Goal: Task Accomplishment & Management: Use online tool/utility

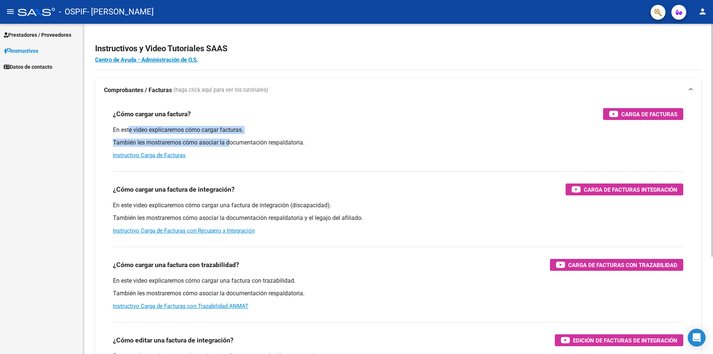
drag, startPoint x: 130, startPoint y: 132, endPoint x: 232, endPoint y: 137, distance: 102.3
click at [232, 137] on div "En este video explicaremos cómo cargar facturas. También les mostraremos cómo a…" at bounding box center [398, 142] width 571 height 33
click at [253, 137] on div "En este video explicaremos cómo cargar facturas. También les mostraremos cómo a…" at bounding box center [398, 142] width 571 height 33
drag, startPoint x: 149, startPoint y: 132, endPoint x: 267, endPoint y: 139, distance: 118.8
click at [267, 139] on div "En este video explicaremos cómo cargar facturas. También les mostraremos cómo a…" at bounding box center [398, 142] width 571 height 33
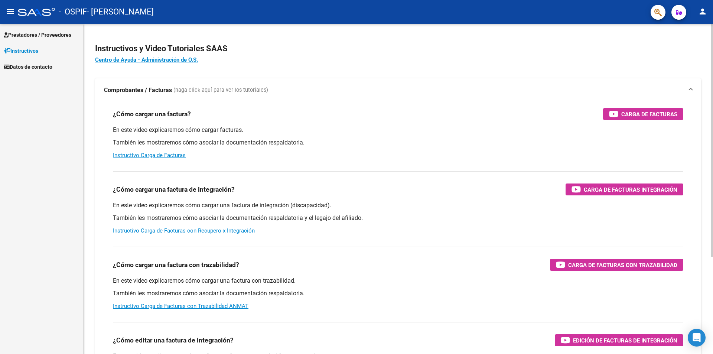
click at [295, 142] on p "También les mostraremos cómo asociar la documentación respaldatoria." at bounding box center [398, 143] width 571 height 8
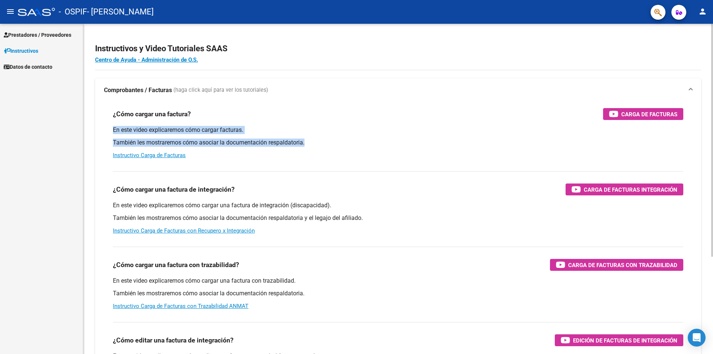
drag, startPoint x: 107, startPoint y: 126, endPoint x: 319, endPoint y: 140, distance: 212.9
click at [319, 140] on div "¿Cómo cargar una factura? Carga de Facturas En este video explicaremos cómo car…" at bounding box center [398, 133] width 588 height 63
click at [696, 13] on button "person" at bounding box center [702, 11] width 15 height 15
click at [685, 32] on button "person Mi Perfil" at bounding box center [687, 31] width 45 height 18
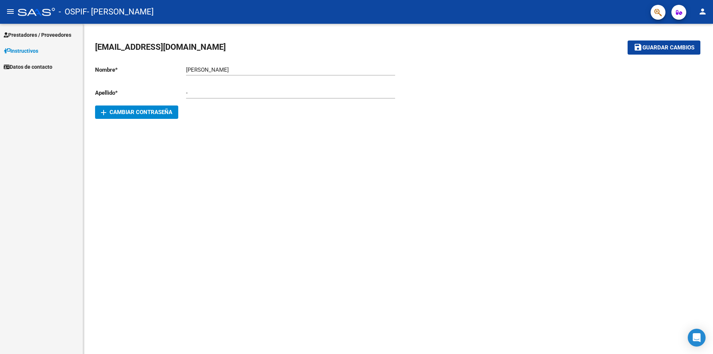
click at [6, 16] on mat-icon "menu" at bounding box center [10, 11] width 9 height 9
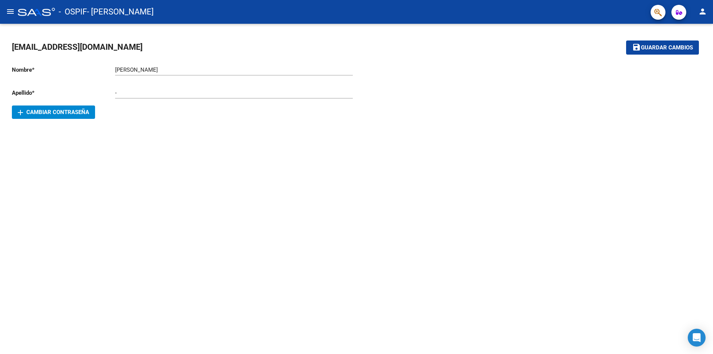
click at [12, 7] on mat-icon "menu" at bounding box center [10, 11] width 9 height 9
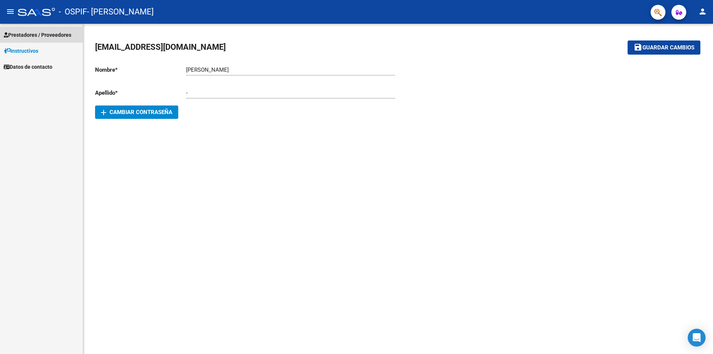
click at [49, 37] on span "Prestadores / Proveedores" at bounding box center [38, 35] width 68 height 8
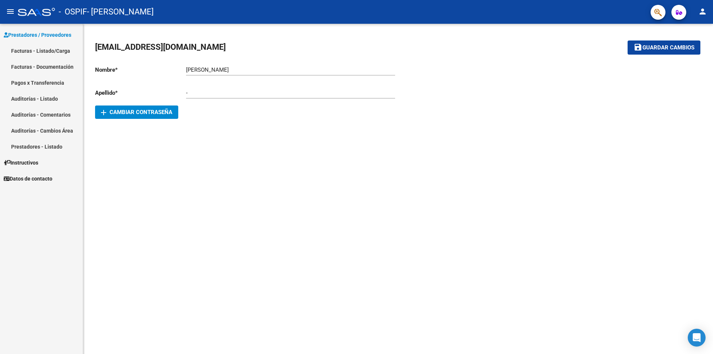
click at [47, 69] on link "Facturas - Documentación" at bounding box center [41, 67] width 83 height 16
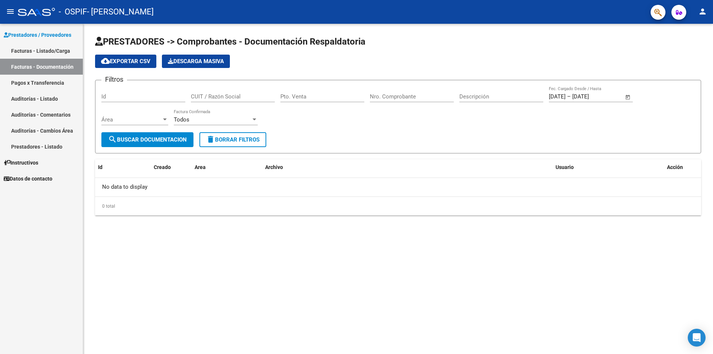
click at [40, 12] on div at bounding box center [36, 12] width 37 height 8
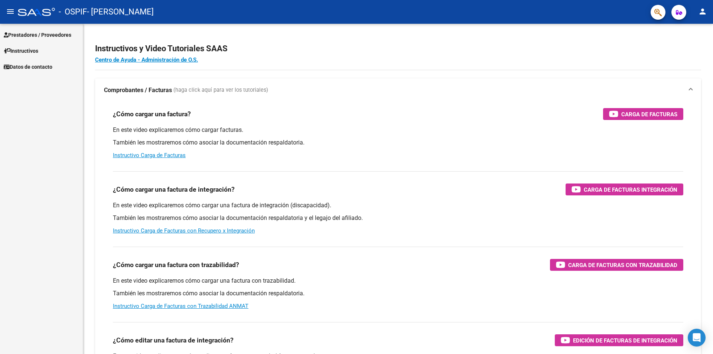
click at [38, 40] on link "Prestadores / Proveedores" at bounding box center [41, 35] width 83 height 16
click at [36, 38] on span "Prestadores / Proveedores" at bounding box center [38, 35] width 68 height 8
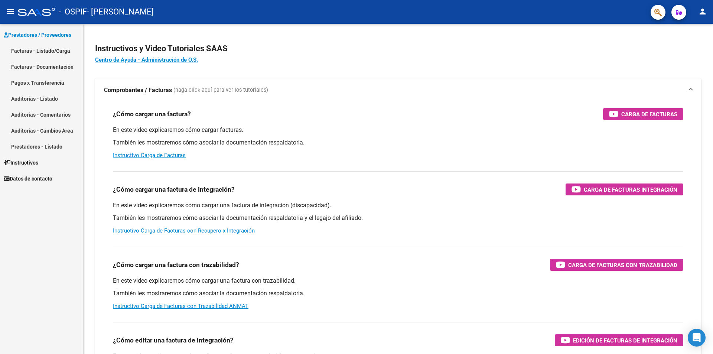
click at [30, 67] on link "Facturas - Documentación" at bounding box center [41, 67] width 83 height 16
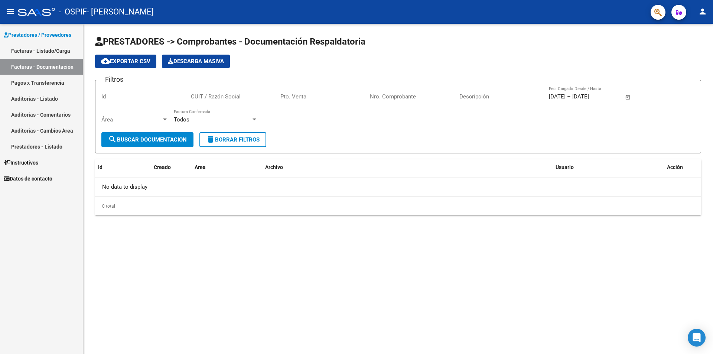
click at [132, 65] on button "cloud_download Exportar CSV" at bounding box center [125, 61] width 61 height 13
click at [49, 50] on link "Facturas - Listado/Carga" at bounding box center [41, 51] width 83 height 16
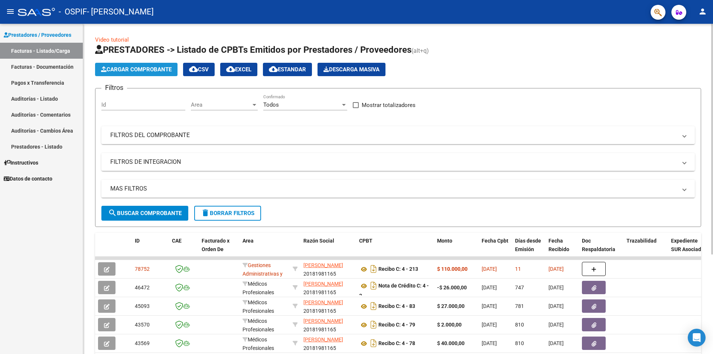
click at [123, 72] on span "Cargar Comprobante" at bounding box center [136, 69] width 71 height 7
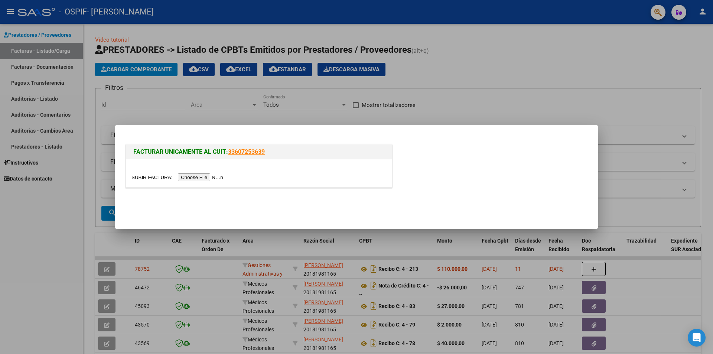
drag, startPoint x: 164, startPoint y: 150, endPoint x: 220, endPoint y: 151, distance: 55.7
click at [220, 151] on span "FACTURAR UNICAMENTE AL CUIT:" at bounding box center [180, 151] width 95 height 7
click at [147, 150] on span "FACTURAR UNICAMENTE AL CUIT:" at bounding box center [180, 151] width 95 height 7
drag, startPoint x: 179, startPoint y: 150, endPoint x: 219, endPoint y: 149, distance: 40.1
click at [219, 149] on span "FACTURAR UNICAMENTE AL CUIT:" at bounding box center [180, 151] width 95 height 7
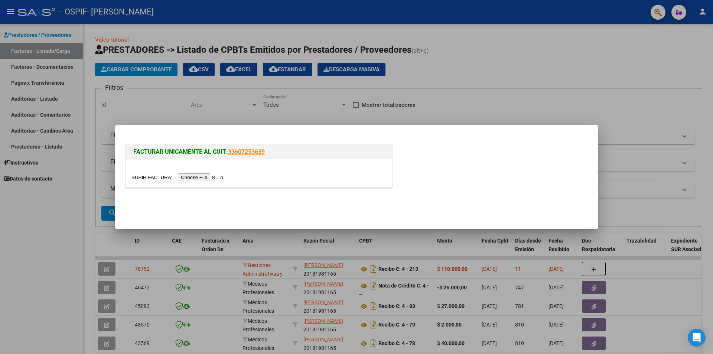
click at [275, 152] on h1 "FACTURAR UNICAMENTE AL CUIT: 33607253639" at bounding box center [258, 151] width 251 height 9
click at [601, 91] on div at bounding box center [356, 177] width 713 height 354
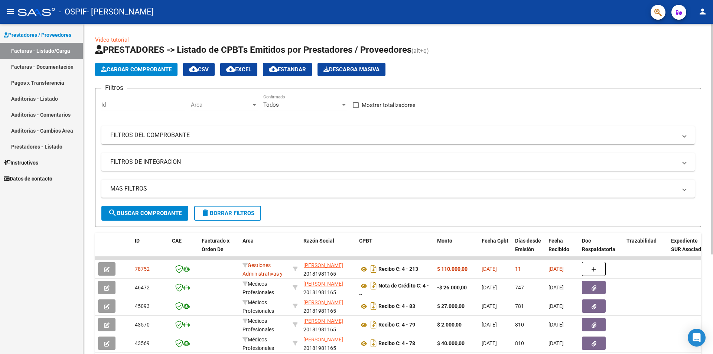
drag, startPoint x: 253, startPoint y: 51, endPoint x: 311, endPoint y: 56, distance: 58.5
click at [311, 56] on h1 "PRESTADORES -> Listado de CPBTs Emitidos por Prestadores / Proveedores (alt+q)" at bounding box center [398, 50] width 606 height 13
click at [272, 52] on span "PRESTADORES -> Listado de CPBTs Emitidos por Prestadores / Proveedores" at bounding box center [253, 50] width 316 height 10
drag, startPoint x: 199, startPoint y: 38, endPoint x: 194, endPoint y: 39, distance: 6.0
click at [199, 38] on div "Video tutorial PRESTADORES -> Listado de CPBTs Emitidos por Prestadores / Prove…" at bounding box center [398, 251] width 606 height 431
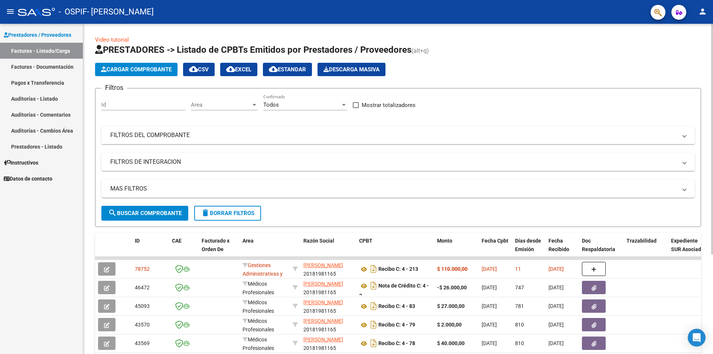
click at [172, 42] on div "Video tutorial PRESTADORES -> Listado de CPBTs Emitidos por Prestadores / Prove…" at bounding box center [398, 251] width 606 height 431
drag, startPoint x: 128, startPoint y: 45, endPoint x: 185, endPoint y: 46, distance: 57.6
click at [185, 46] on span "PRESTADORES -> Listado de CPBTs Emitidos por Prestadores / Proveedores" at bounding box center [253, 50] width 316 height 10
click at [190, 43] on div "Video tutorial PRESTADORES -> Listado de CPBTs Emitidos por Prestadores / Prove…" at bounding box center [398, 251] width 606 height 431
click at [697, 14] on button "person" at bounding box center [702, 11] width 15 height 15
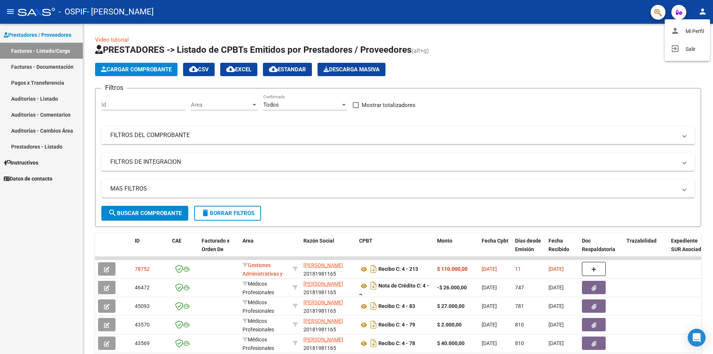
click at [38, 180] on div at bounding box center [356, 177] width 713 height 354
click at [39, 180] on span "Datos de contacto" at bounding box center [28, 179] width 49 height 8
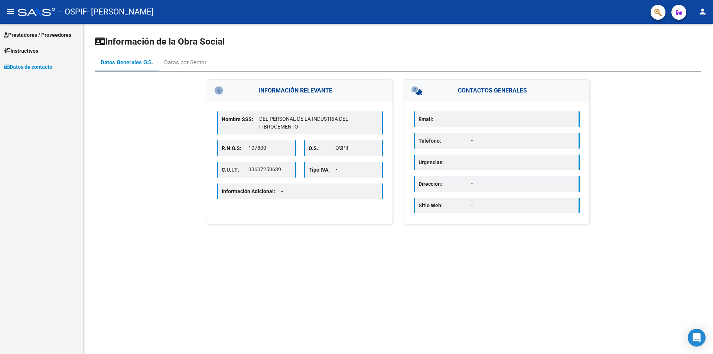
click at [447, 116] on p "Email:" at bounding box center [445, 119] width 53 height 8
click at [475, 98] on h3 "CONTACTOS GENERALES" at bounding box center [496, 90] width 185 height 22
click at [482, 95] on h3 "CONTACTOS GENERALES" at bounding box center [496, 90] width 185 height 22
click at [282, 119] on p "DEL PERSONAL DE LA INDUSTRIA DEL FIBROCEMENTO" at bounding box center [318, 123] width 119 height 16
click at [285, 102] on div "Nombre SSS: DEL PERSONAL DE LA INDUSTRIA DEL FIBROCEMENTO R.N.O.S: 107800 O.S.:…" at bounding box center [299, 156] width 185 height 108
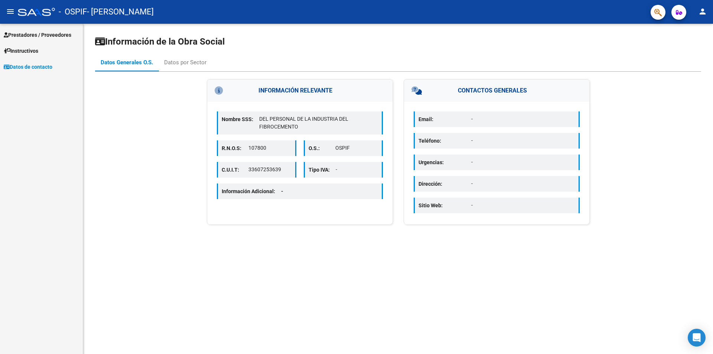
click at [323, 96] on h3 "INFORMACIÓN RELEVANTE" at bounding box center [299, 90] width 185 height 22
click at [464, 98] on h3 "CONTACTOS GENERALES" at bounding box center [496, 90] width 185 height 22
click at [191, 59] on div "Datos por Sector" at bounding box center [185, 62] width 42 height 8
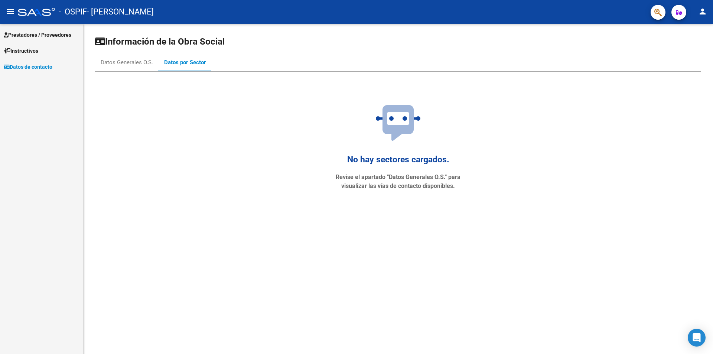
click at [709, 13] on button "person" at bounding box center [702, 11] width 15 height 15
click at [689, 27] on button "person Mi Perfil" at bounding box center [687, 31] width 45 height 18
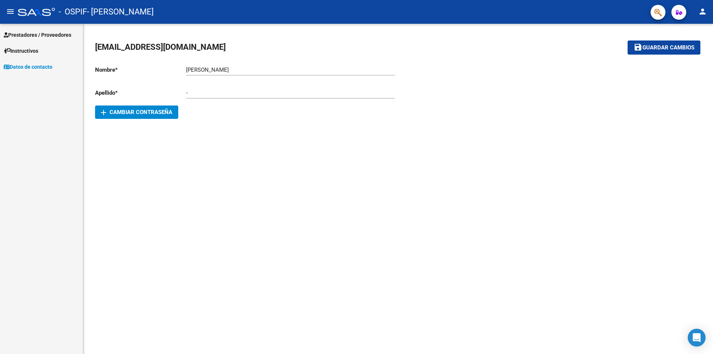
click at [197, 83] on div "- Ingresar apellido" at bounding box center [290, 90] width 209 height 16
click at [217, 72] on input "[PERSON_NAME]" at bounding box center [290, 69] width 209 height 7
click at [125, 43] on span "[EMAIL_ADDRESS][DOMAIN_NAME]" at bounding box center [160, 46] width 131 height 9
click at [21, 15] on div at bounding box center [36, 12] width 37 height 8
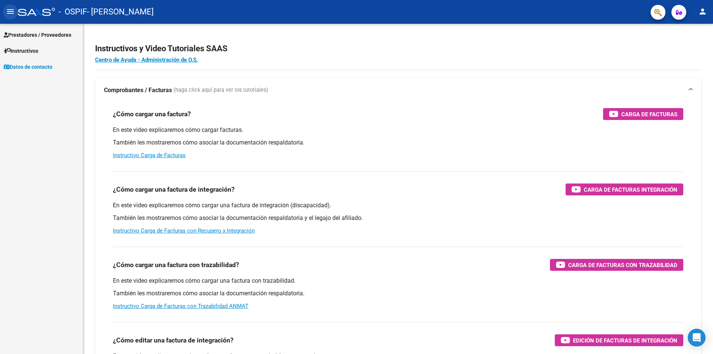
click at [7, 14] on mat-icon "menu" at bounding box center [10, 11] width 9 height 9
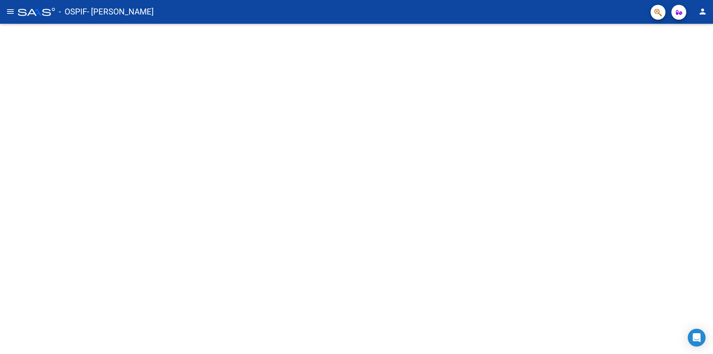
click at [5, 16] on button "menu" at bounding box center [10, 11] width 15 height 15
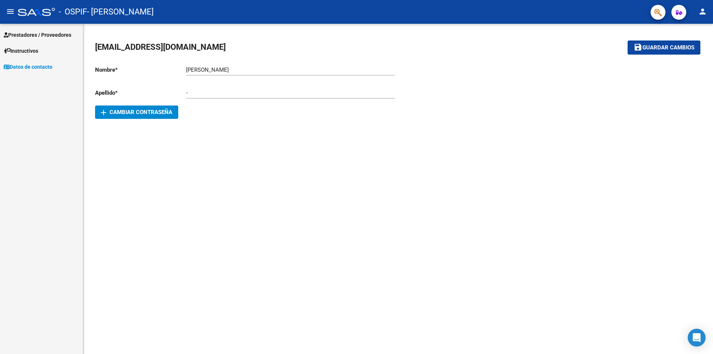
click at [62, 36] on span "Prestadores / Proveedores" at bounding box center [38, 35] width 68 height 8
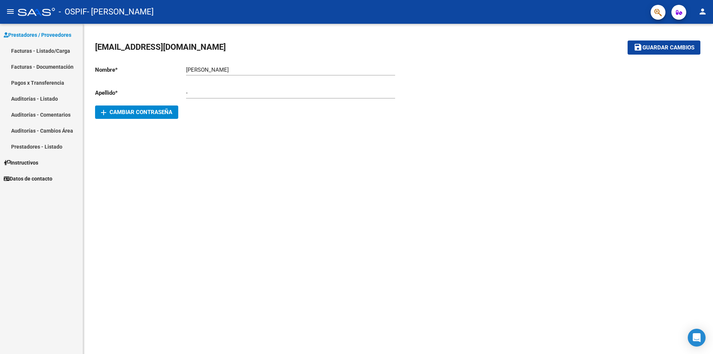
click at [52, 145] on link "Prestadores - Listado" at bounding box center [41, 147] width 83 height 16
